Goal: Task Accomplishment & Management: Complete application form

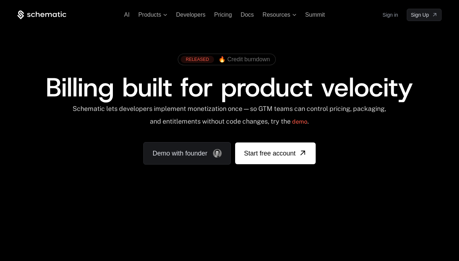
click at [390, 15] on link "Sign in" at bounding box center [391, 15] width 16 height 12
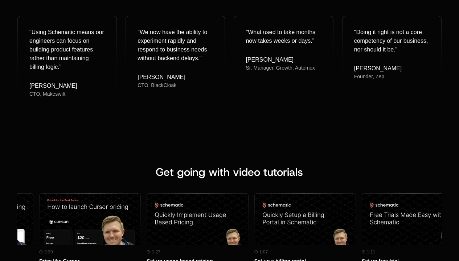
scroll to position [0, 0]
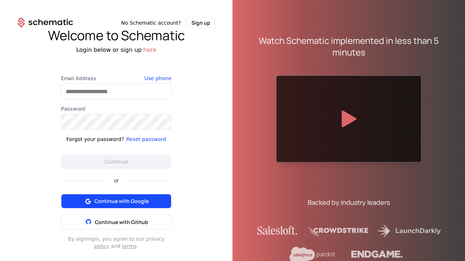
click at [113, 202] on span "Continue with Google" at bounding box center [121, 201] width 54 height 7
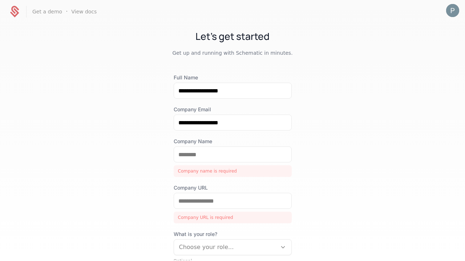
scroll to position [84, 0]
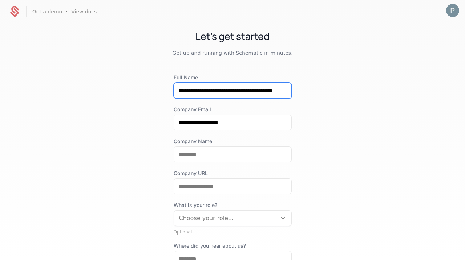
scroll to position [0, 22]
type input "**********"
